Goal: Task Accomplishment & Management: Manage account settings

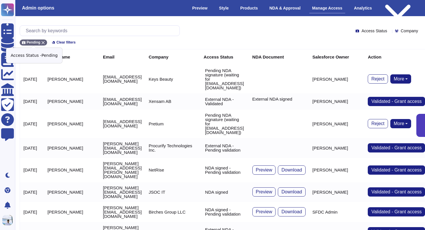
click at [42, 42] on icon at bounding box center [42, 42] width 3 height 3
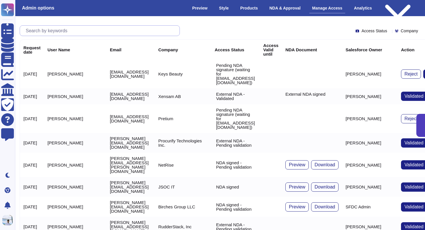
click at [51, 32] on input "text" at bounding box center [101, 31] width 157 height 10
paste input "[EMAIL_ADDRESS][DOMAIN_NAME]"
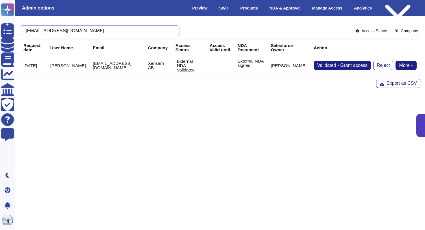
type input "[EMAIL_ADDRESS][DOMAIN_NAME]"
click at [407, 65] on button "More" at bounding box center [405, 65] width 21 height 9
click at [312, 90] on div "[EMAIL_ADDRESS][DOMAIN_NAME] Access Status Company Request date User Name Email…" at bounding box center [220, 57] width 410 height 72
click at [400, 67] on button "More" at bounding box center [405, 65] width 21 height 9
click at [388, 84] on link "Remove NDA" at bounding box center [393, 83] width 46 height 7
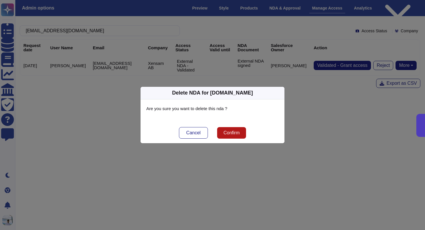
click at [236, 131] on span "Confirm" at bounding box center [231, 133] width 16 height 5
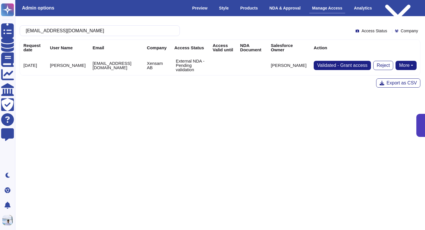
click at [404, 66] on button "More" at bounding box center [405, 65] width 21 height 9
click at [388, 83] on link "Send NDA" at bounding box center [384, 83] width 64 height 7
